Goal: Transaction & Acquisition: Purchase product/service

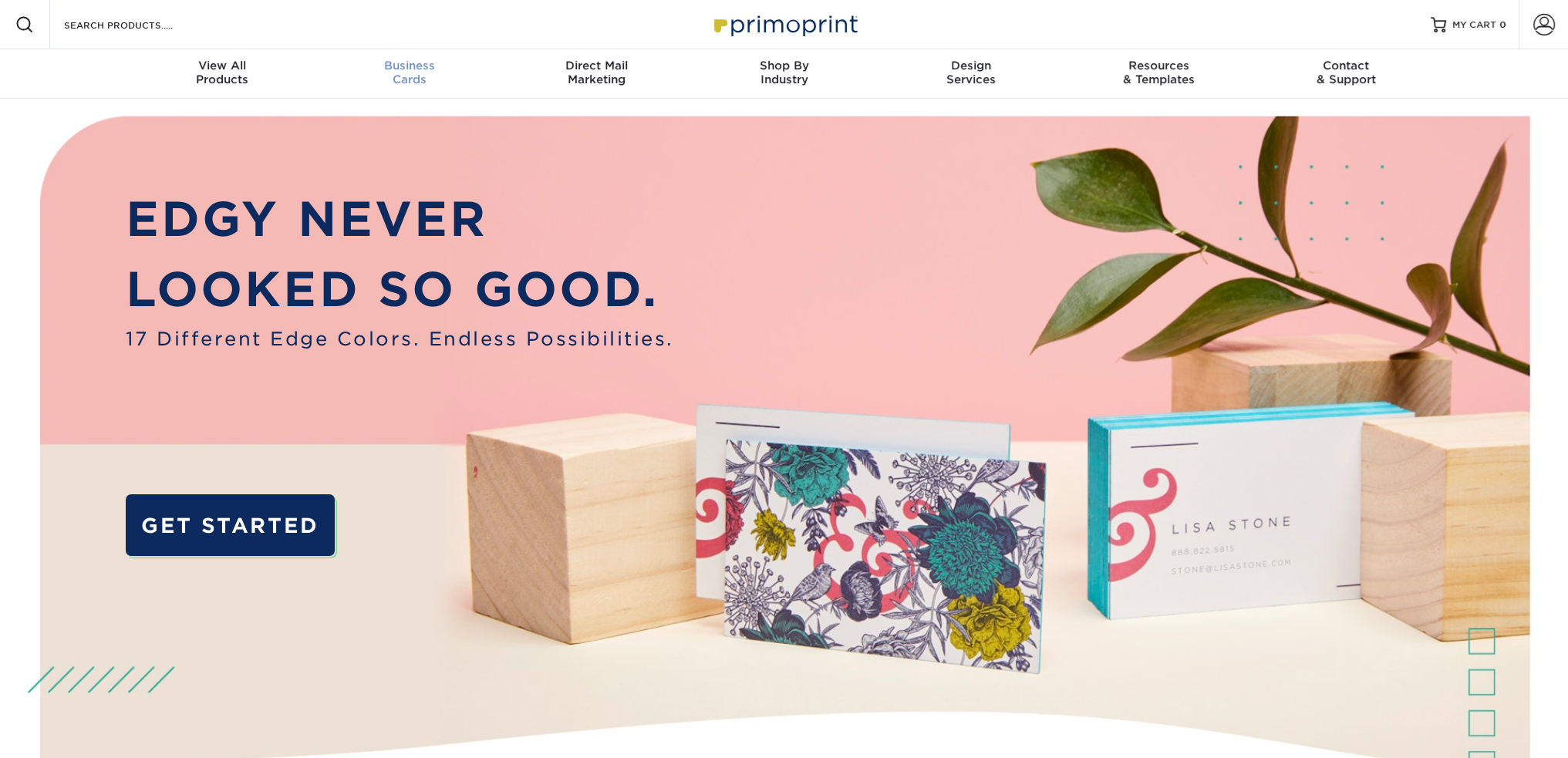
drag, startPoint x: 421, startPoint y: 69, endPoint x: 424, endPoint y: 88, distance: 19.2
click at [421, 69] on span "Business" at bounding box center [409, 65] width 188 height 14
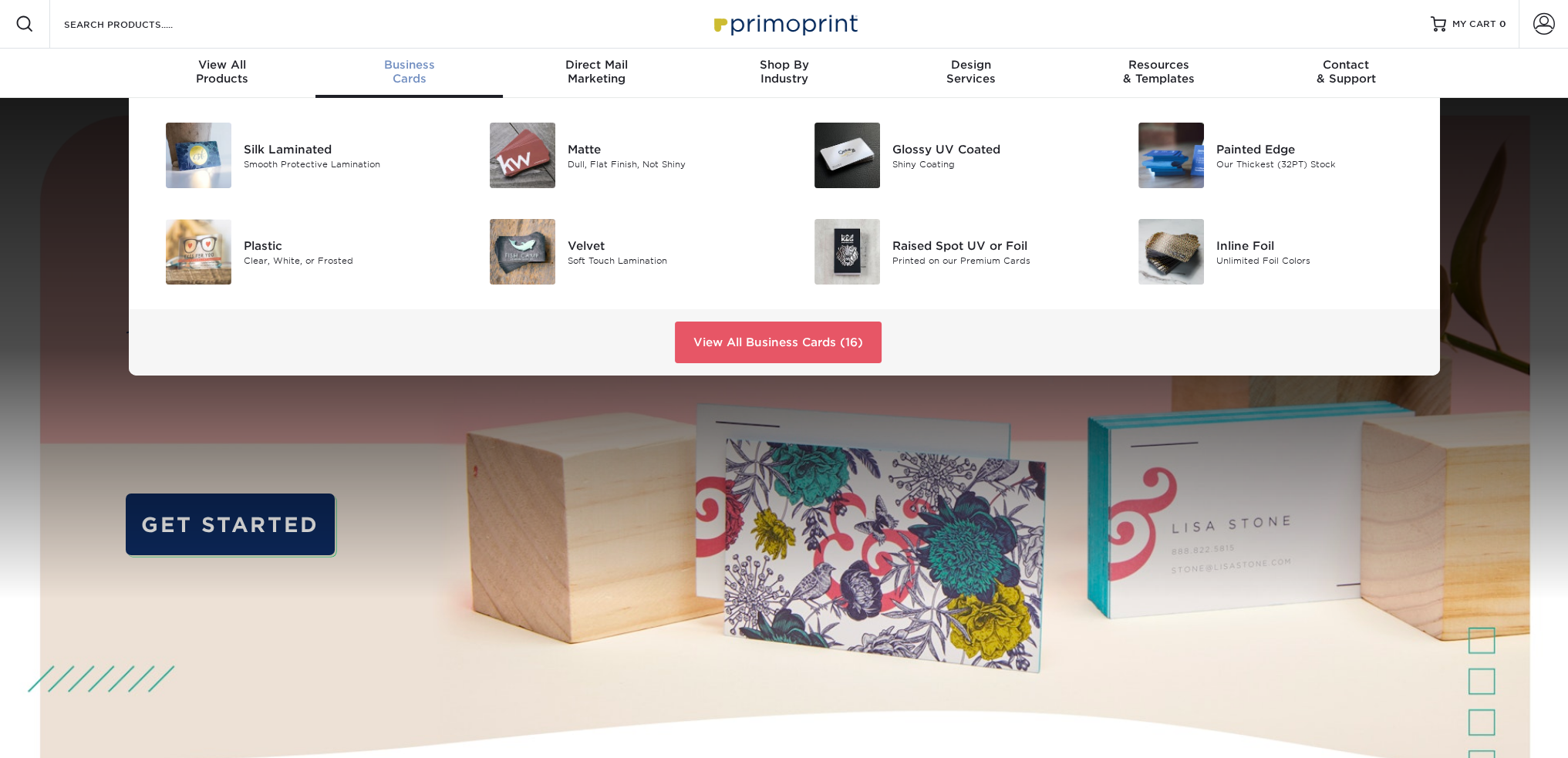
click at [418, 64] on span "Business" at bounding box center [409, 64] width 188 height 14
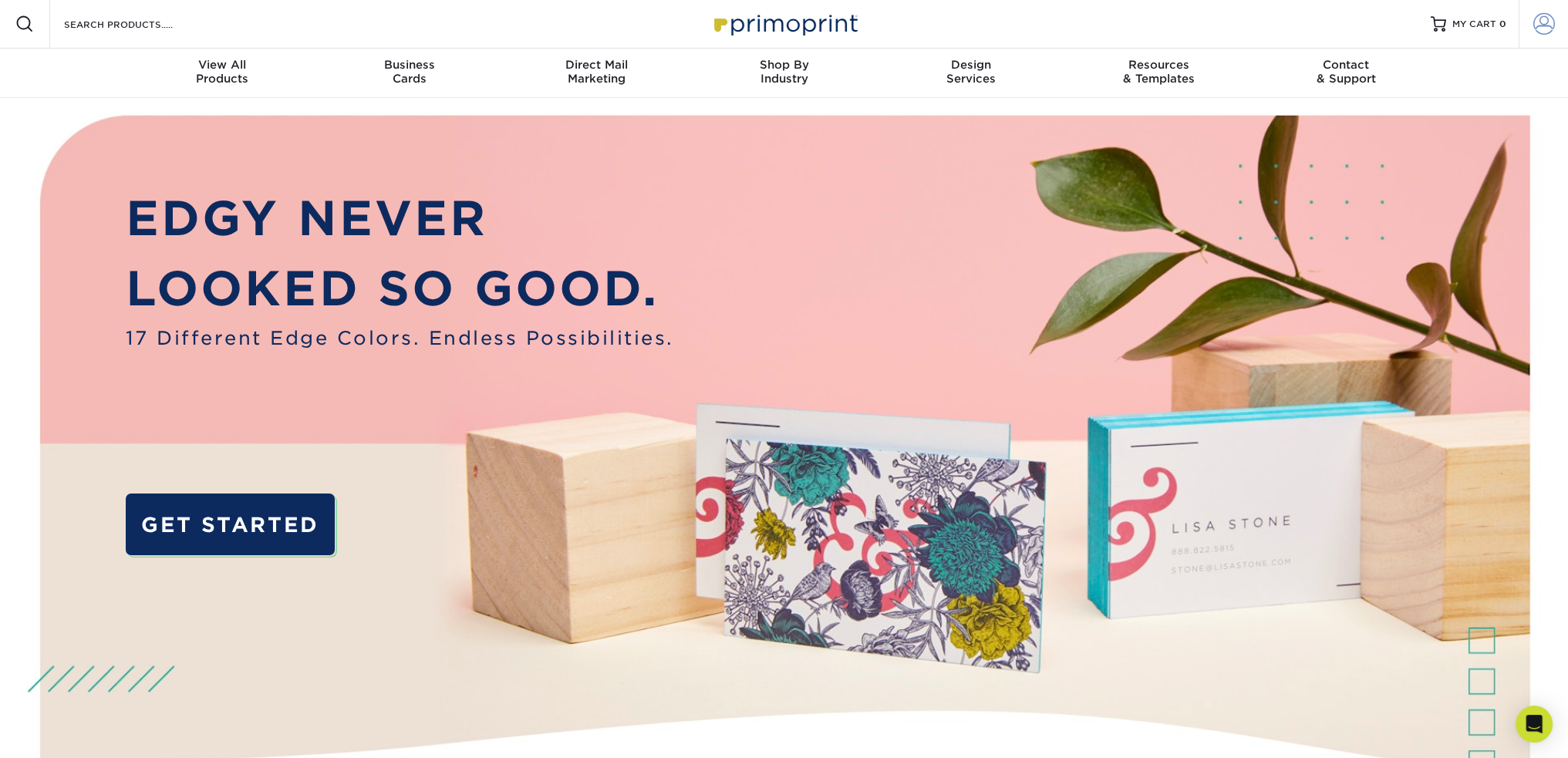
click at [1549, 23] on span at bounding box center [1543, 23] width 21 height 21
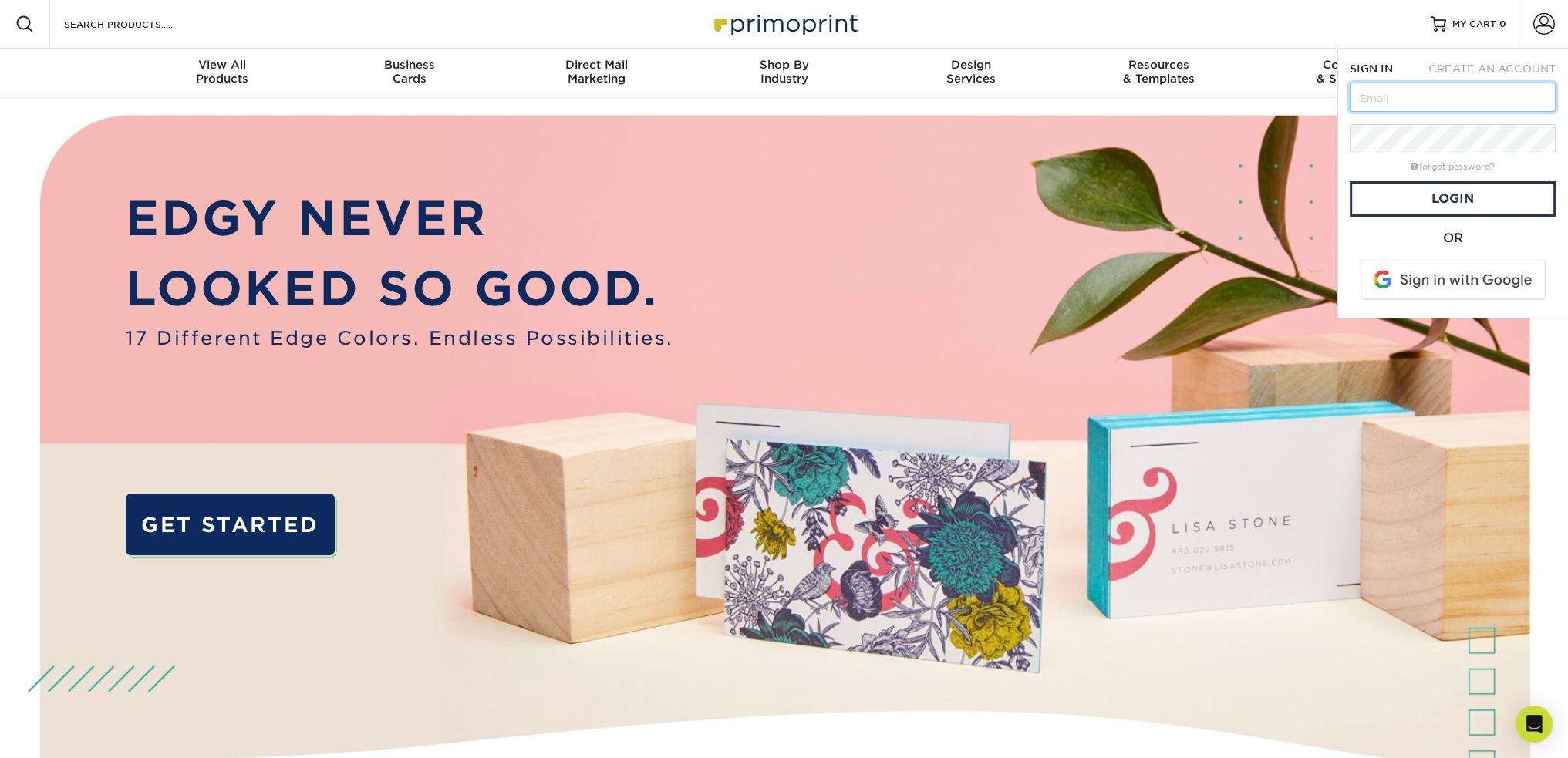
click at [1409, 92] on input "text" at bounding box center [1452, 97] width 206 height 29
click at [1373, 93] on input "text" at bounding box center [1452, 97] width 206 height 29
type input "mtheo@oneilbuildingcorp.com"
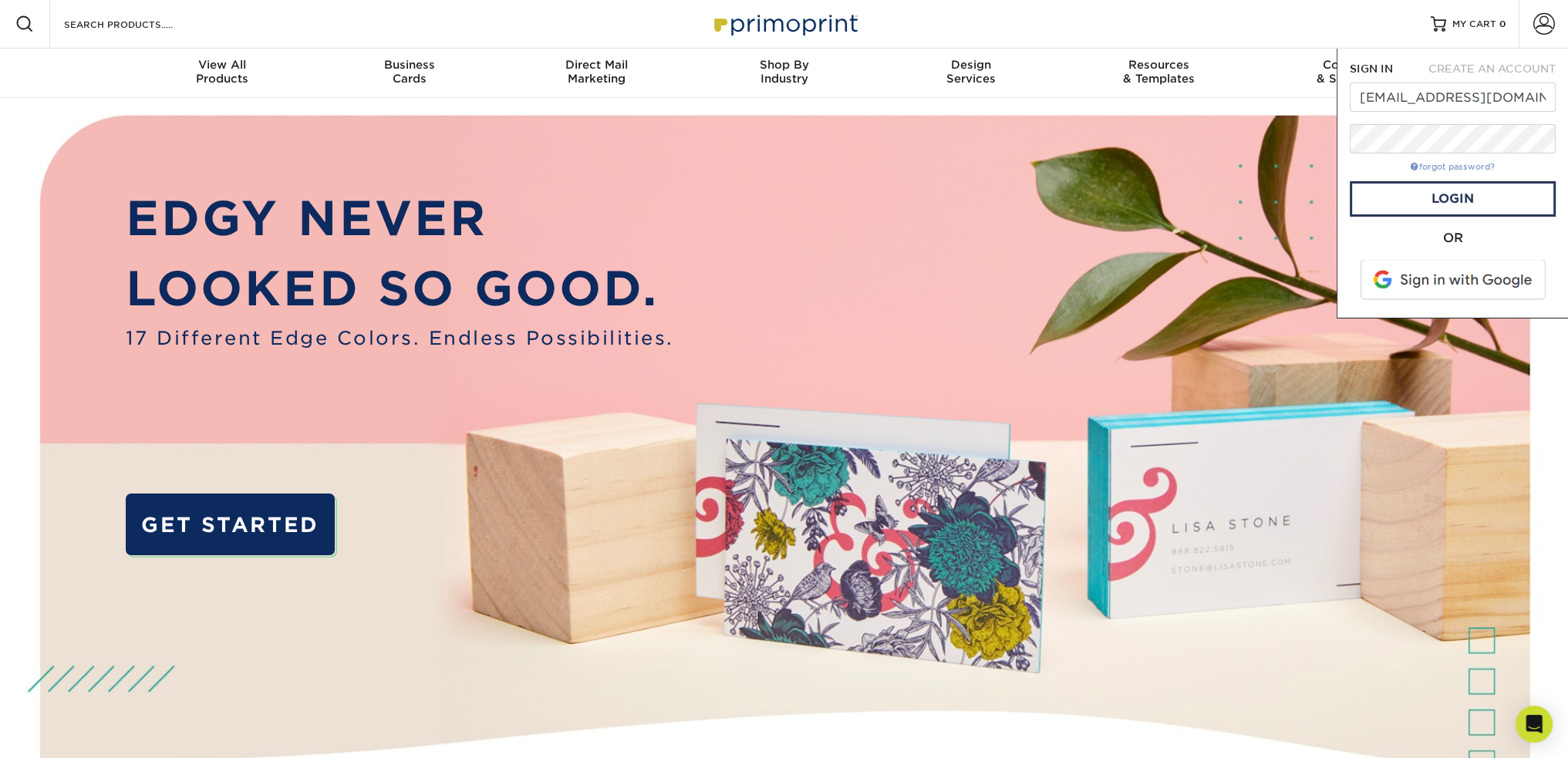
click at [1427, 170] on link "forgot password?" at bounding box center [1452, 167] width 84 height 10
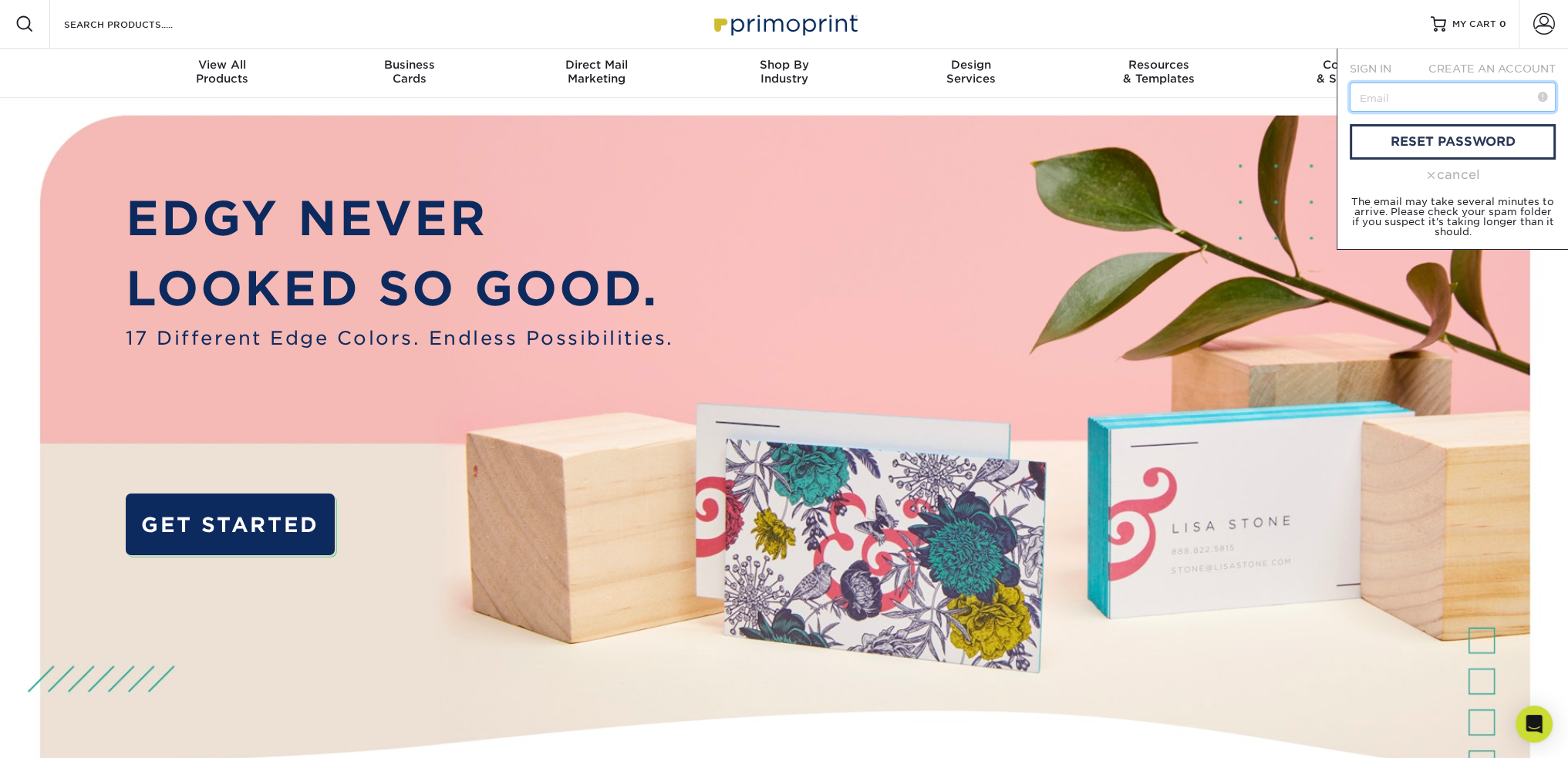
click at [1419, 99] on input "text" at bounding box center [1452, 97] width 206 height 29
type input "mtheo@oneilbuildingcorp.com"
click at [1403, 135] on link "reset password" at bounding box center [1452, 141] width 206 height 35
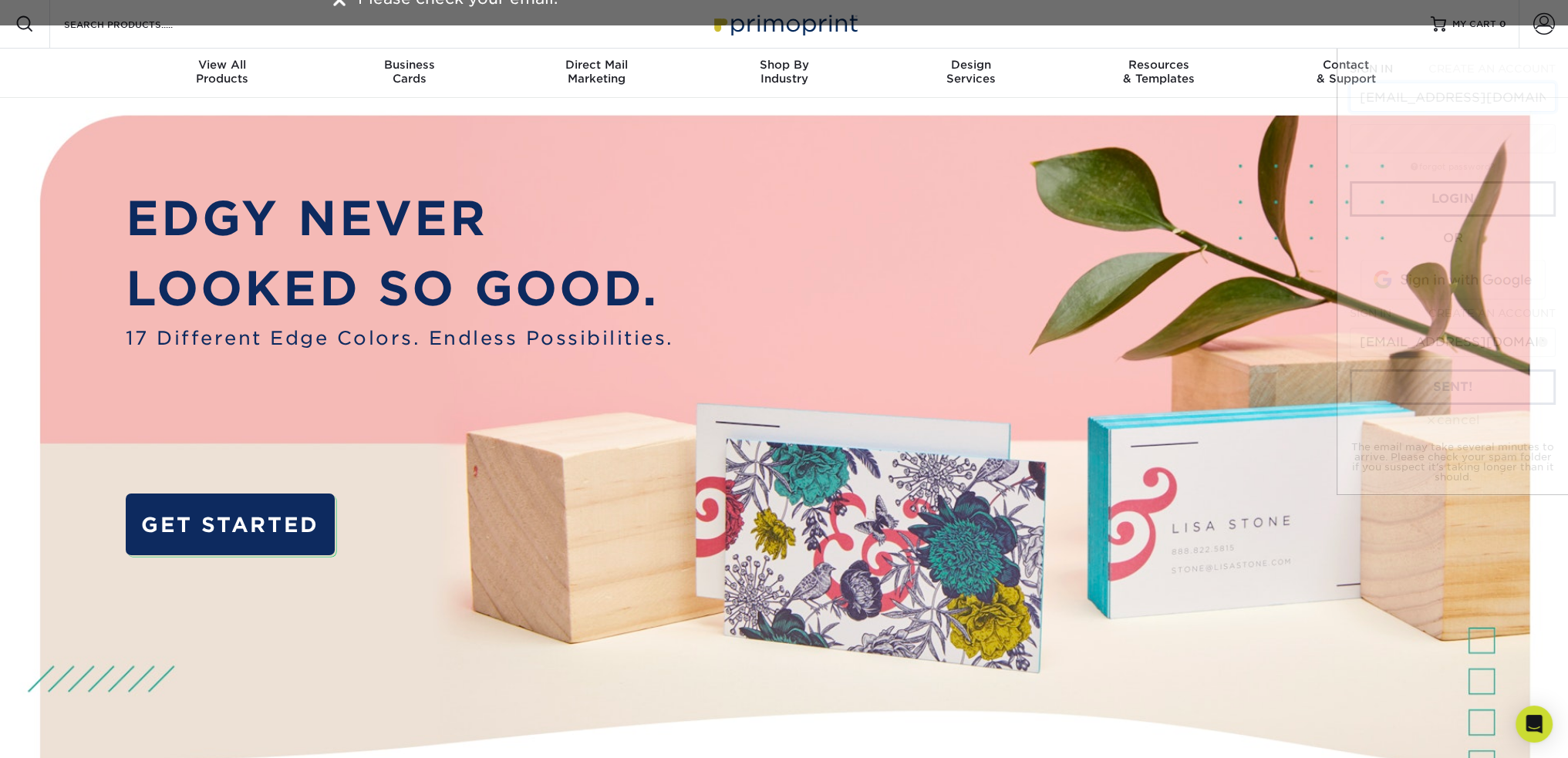
scroll to position [0, 12]
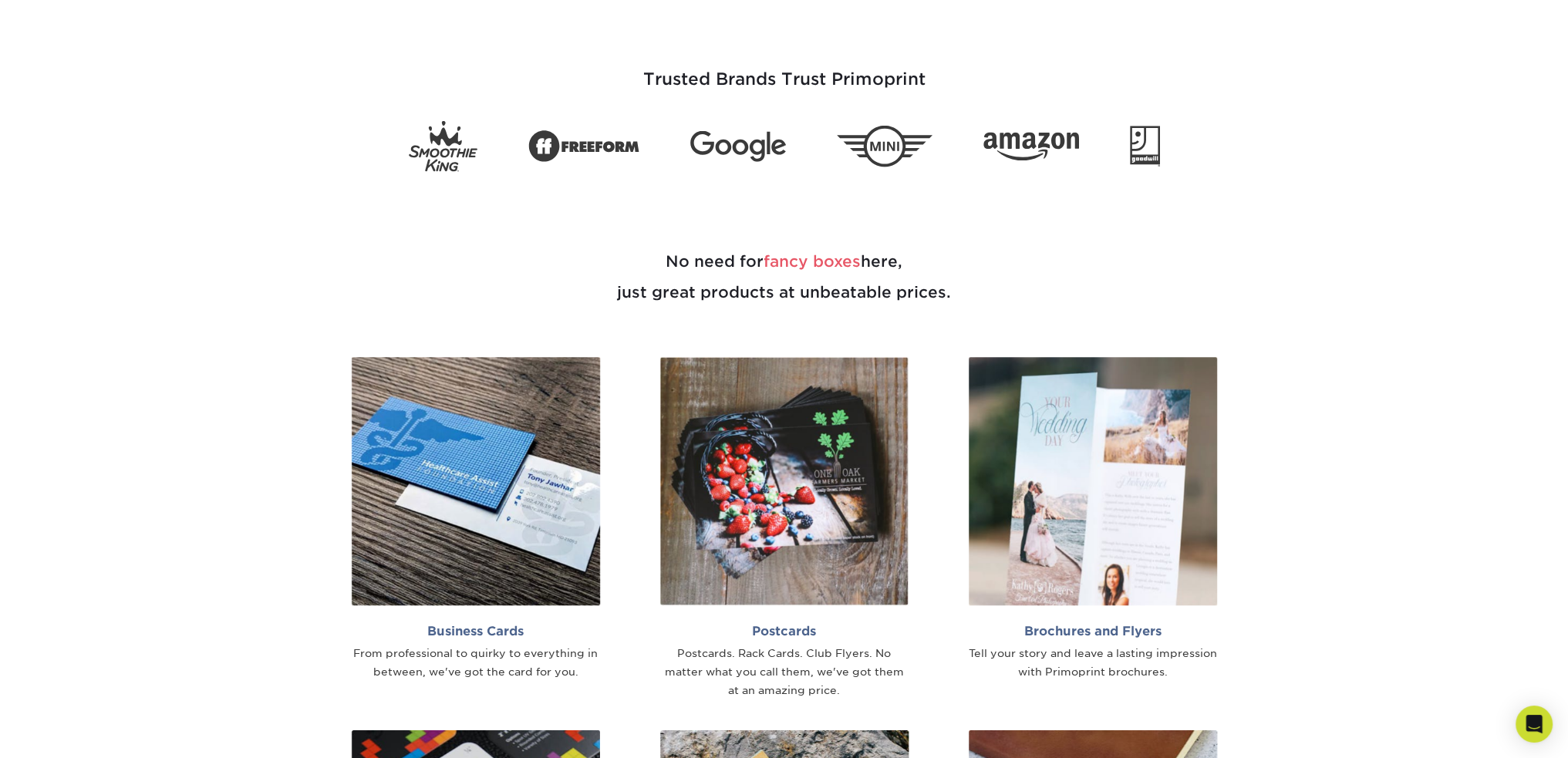
scroll to position [926, 0]
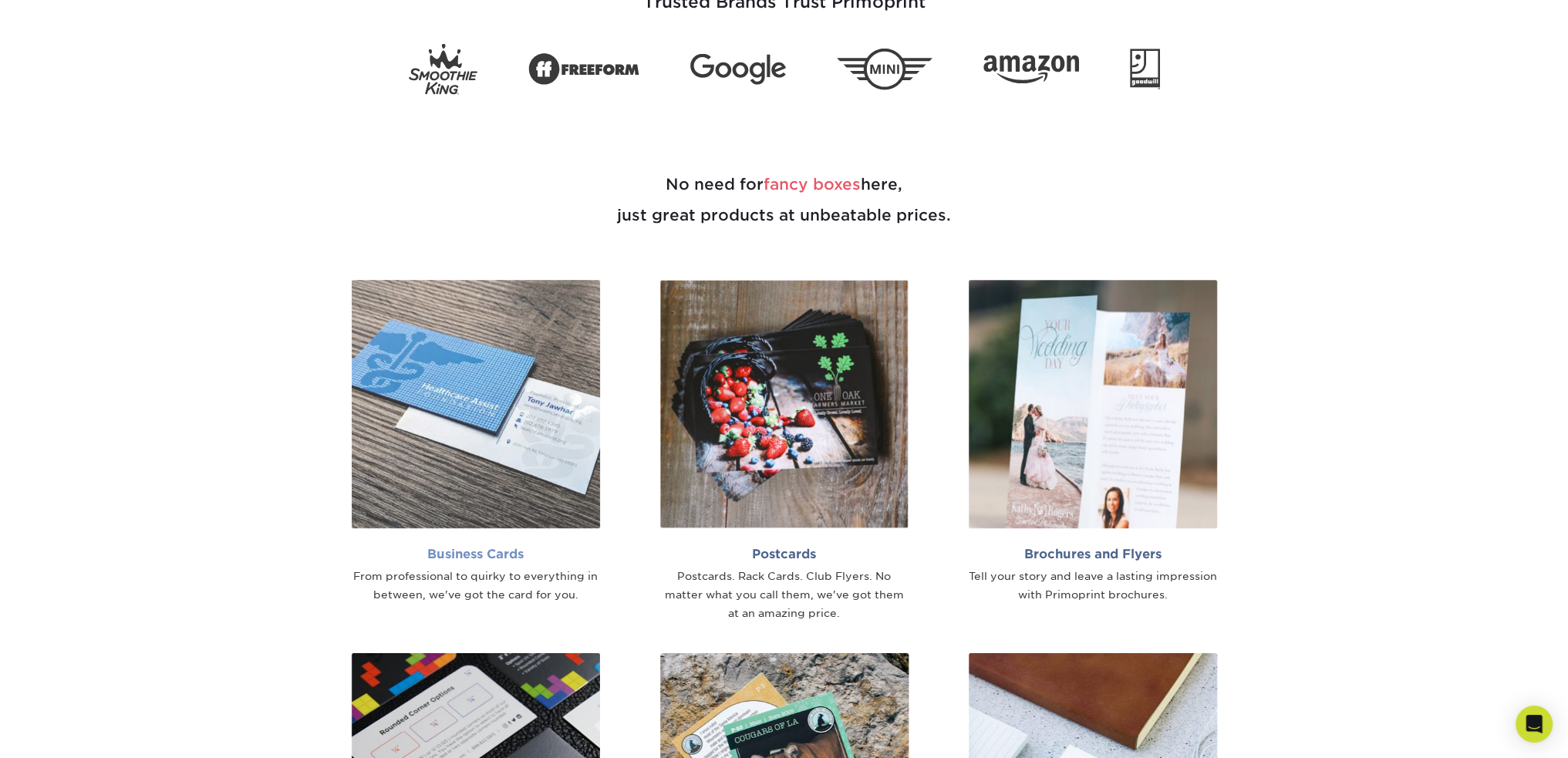
click at [503, 558] on h2 "Business Cards" at bounding box center [476, 554] width 249 height 15
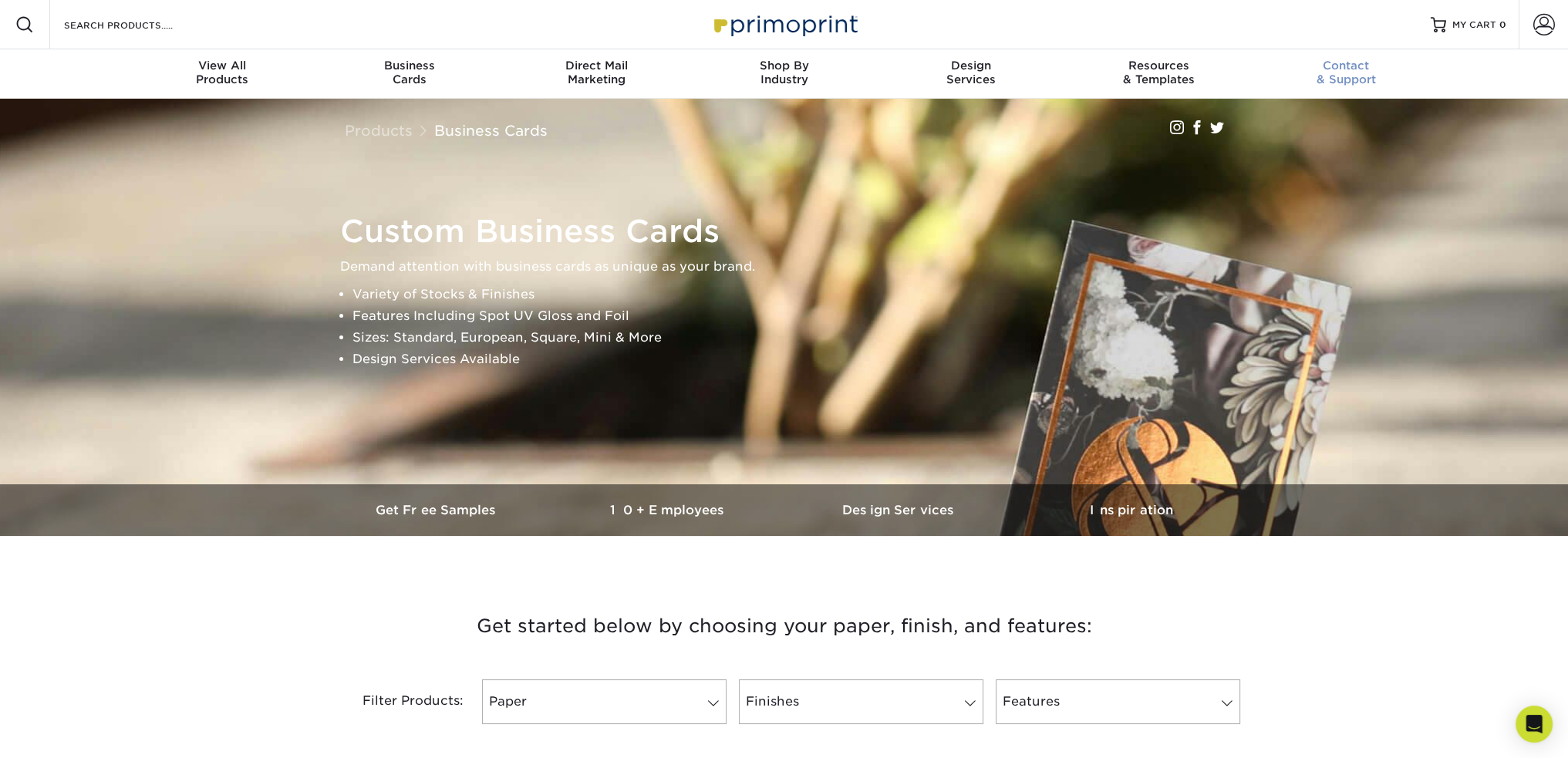
drag, startPoint x: 1191, startPoint y: 217, endPoint x: 1330, endPoint y: 97, distance: 183.6
click at [1191, 217] on h1 "Custom Business Cards" at bounding box center [791, 231] width 902 height 37
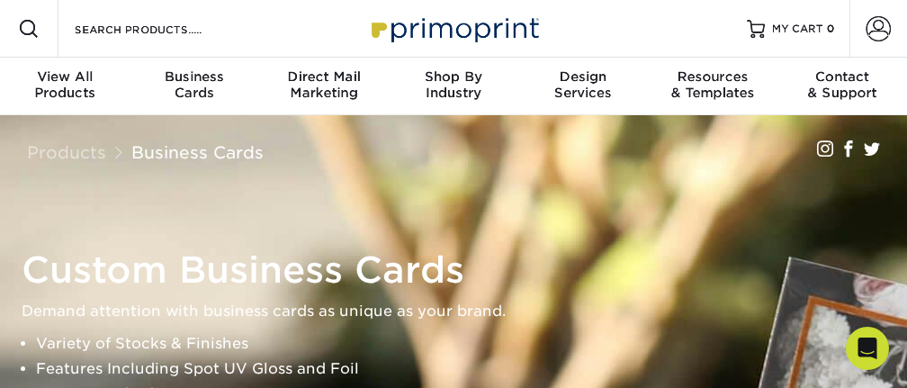
click at [712, 215] on div "Custom Business Cards Demand attention with business cards as unique as your br…" at bounding box center [453, 340] width 907 height 450
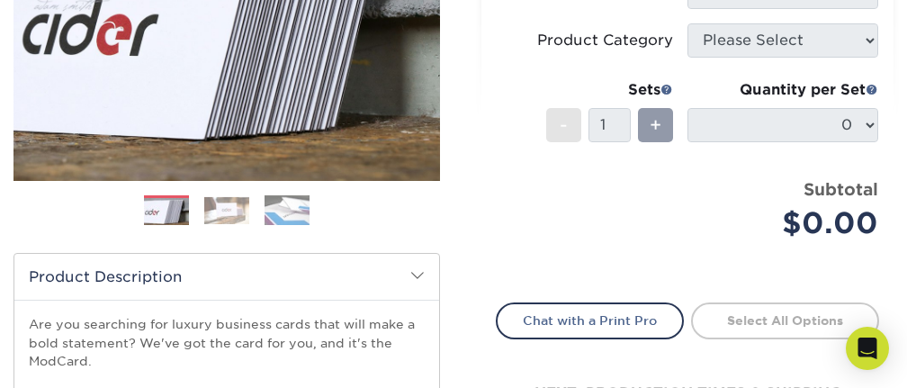
scroll to position [360, 0]
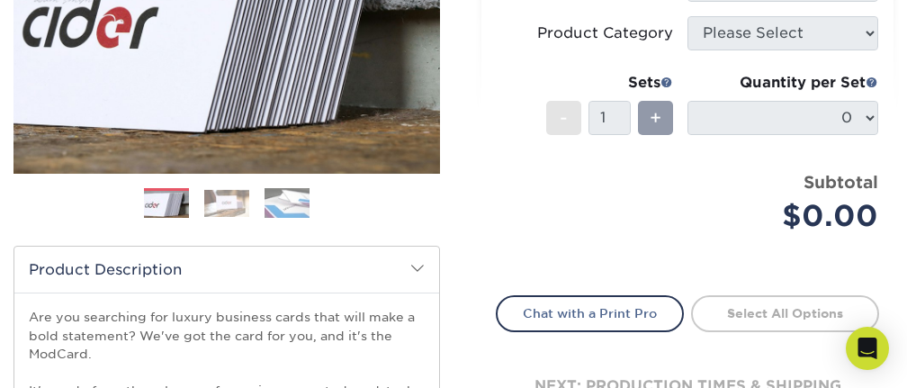
click at [226, 204] on img at bounding box center [226, 203] width 45 height 27
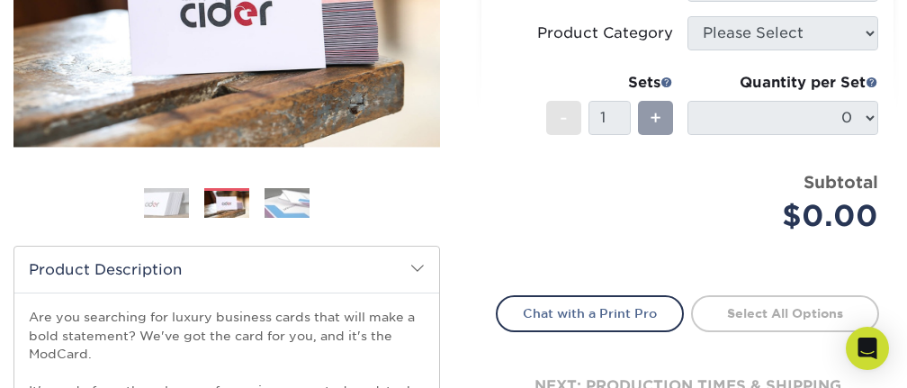
click at [295, 212] on img at bounding box center [286, 203] width 45 height 31
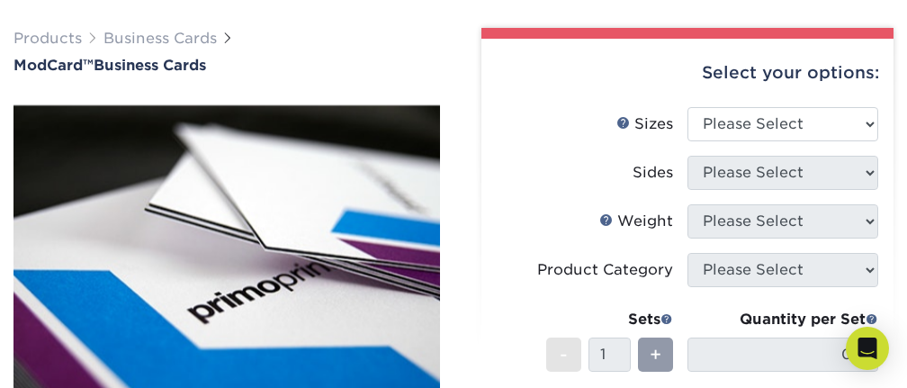
scroll to position [90, 0]
